Goal: Task Accomplishment & Management: Manage account settings

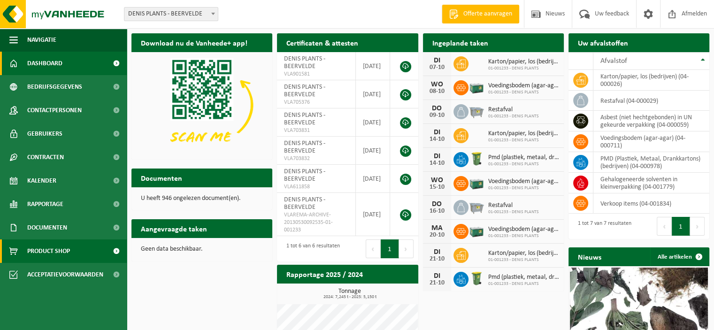
click at [36, 253] on span "Product Shop" at bounding box center [48, 251] width 43 height 23
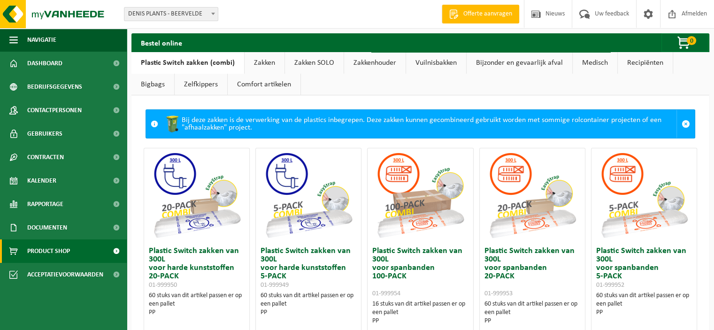
click at [428, 62] on link "Vuilnisbakken" at bounding box center [436, 63] width 60 height 22
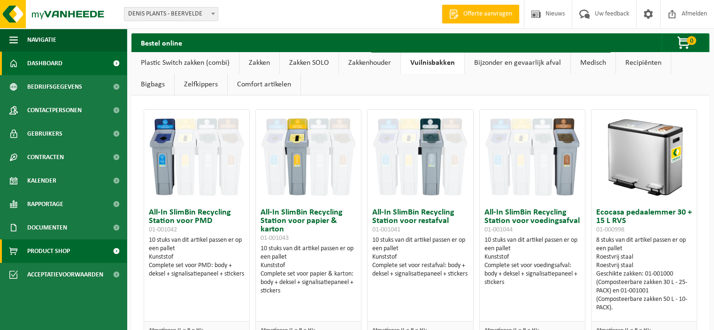
click at [50, 65] on span "Dashboard" at bounding box center [44, 63] width 35 height 23
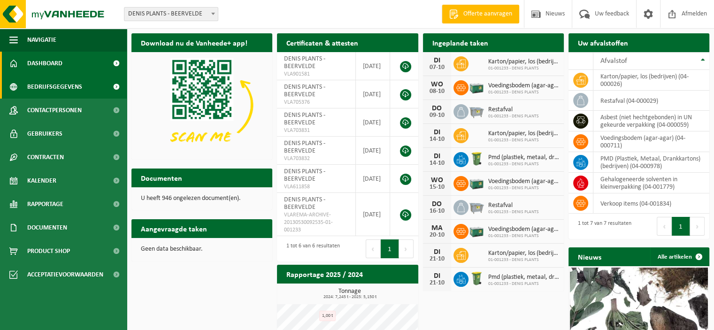
click at [50, 85] on span "Bedrijfsgegevens" at bounding box center [54, 86] width 55 height 23
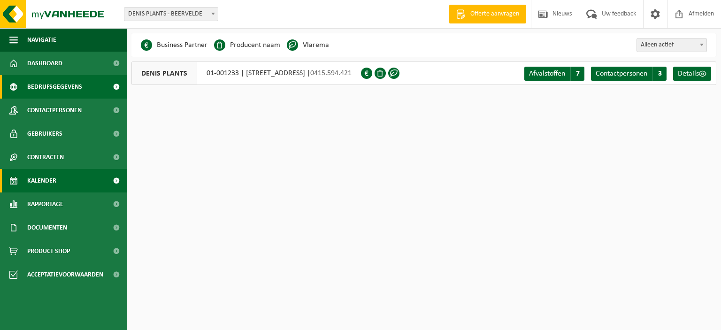
click at [47, 183] on span "Kalender" at bounding box center [41, 180] width 29 height 23
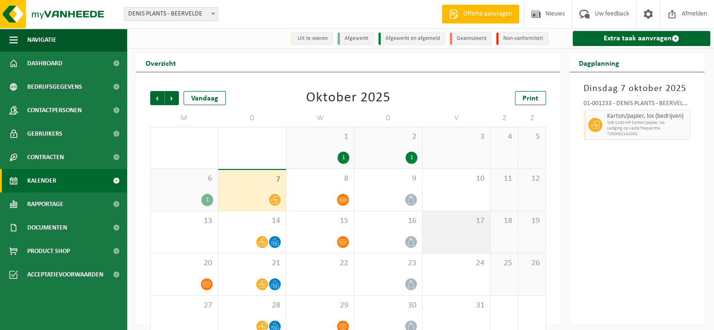
scroll to position [18, 0]
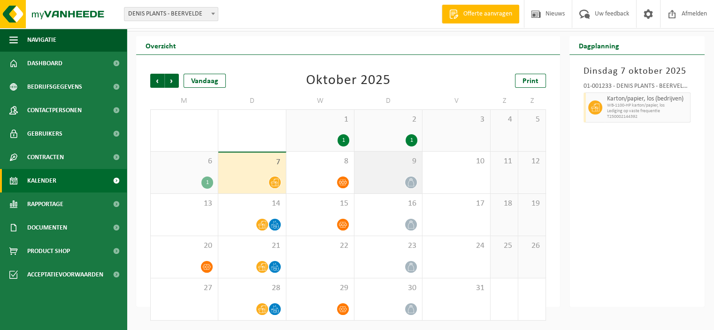
click at [408, 185] on icon at bounding box center [411, 182] width 8 height 8
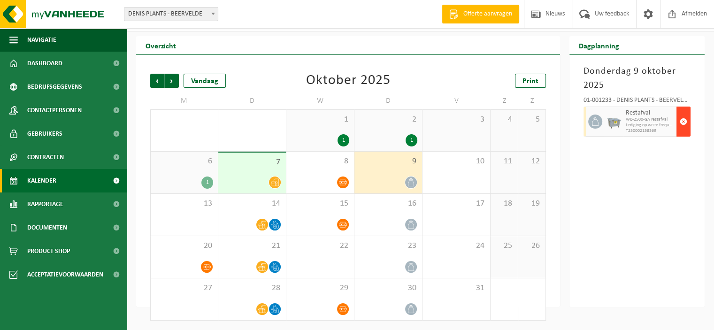
click at [681, 122] on span "button" at bounding box center [684, 121] width 8 height 19
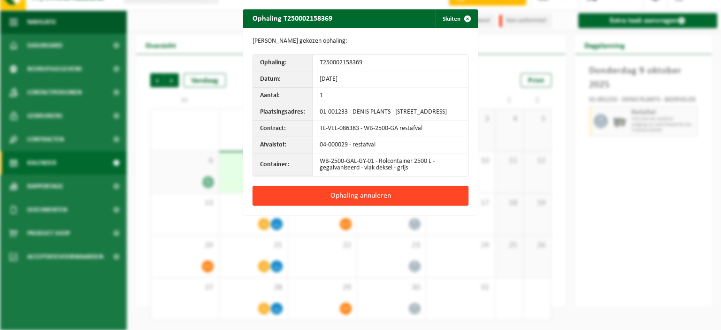
click at [334, 198] on button "Ophaling annuleren" at bounding box center [361, 196] width 216 height 20
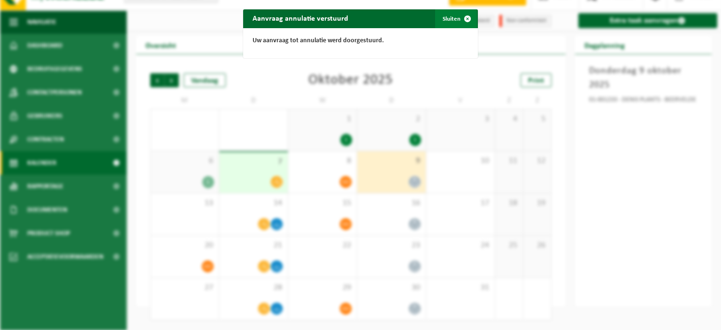
click at [445, 20] on button "Sluiten" at bounding box center [456, 18] width 42 height 19
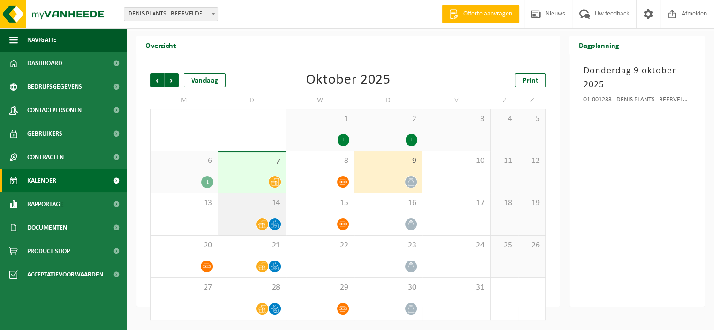
click at [262, 225] on icon at bounding box center [262, 225] width 8 height 8
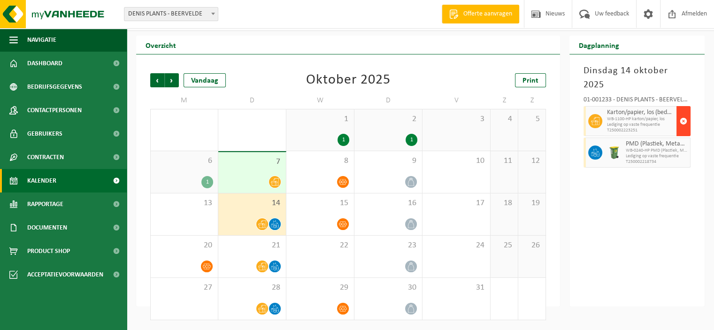
click at [684, 112] on span "button" at bounding box center [684, 121] width 8 height 19
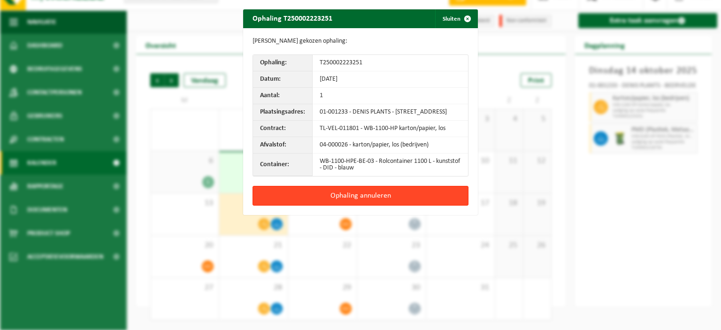
click at [398, 202] on button "Ophaling annuleren" at bounding box center [361, 196] width 216 height 20
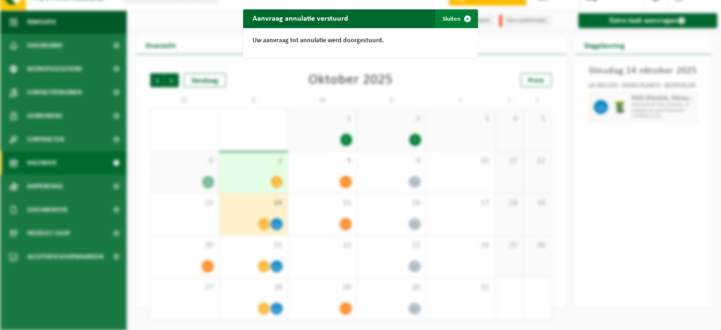
click at [443, 18] on button "Sluiten" at bounding box center [456, 18] width 42 height 19
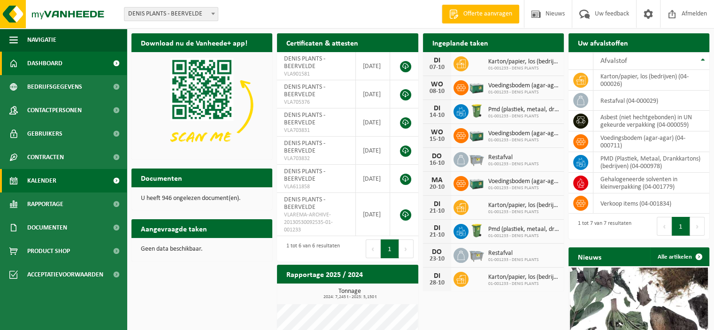
click at [53, 182] on span "Kalender" at bounding box center [41, 180] width 29 height 23
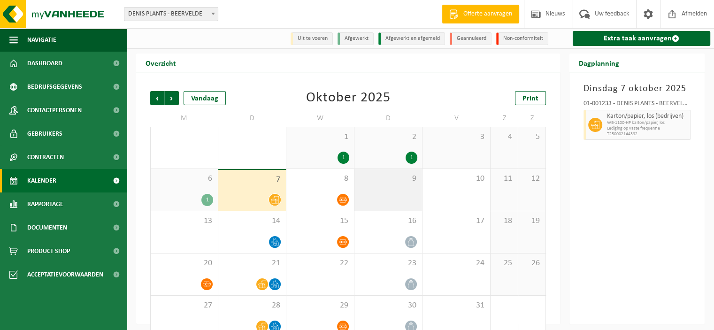
scroll to position [18, 0]
